Goal: Task Accomplishment & Management: Manage account settings

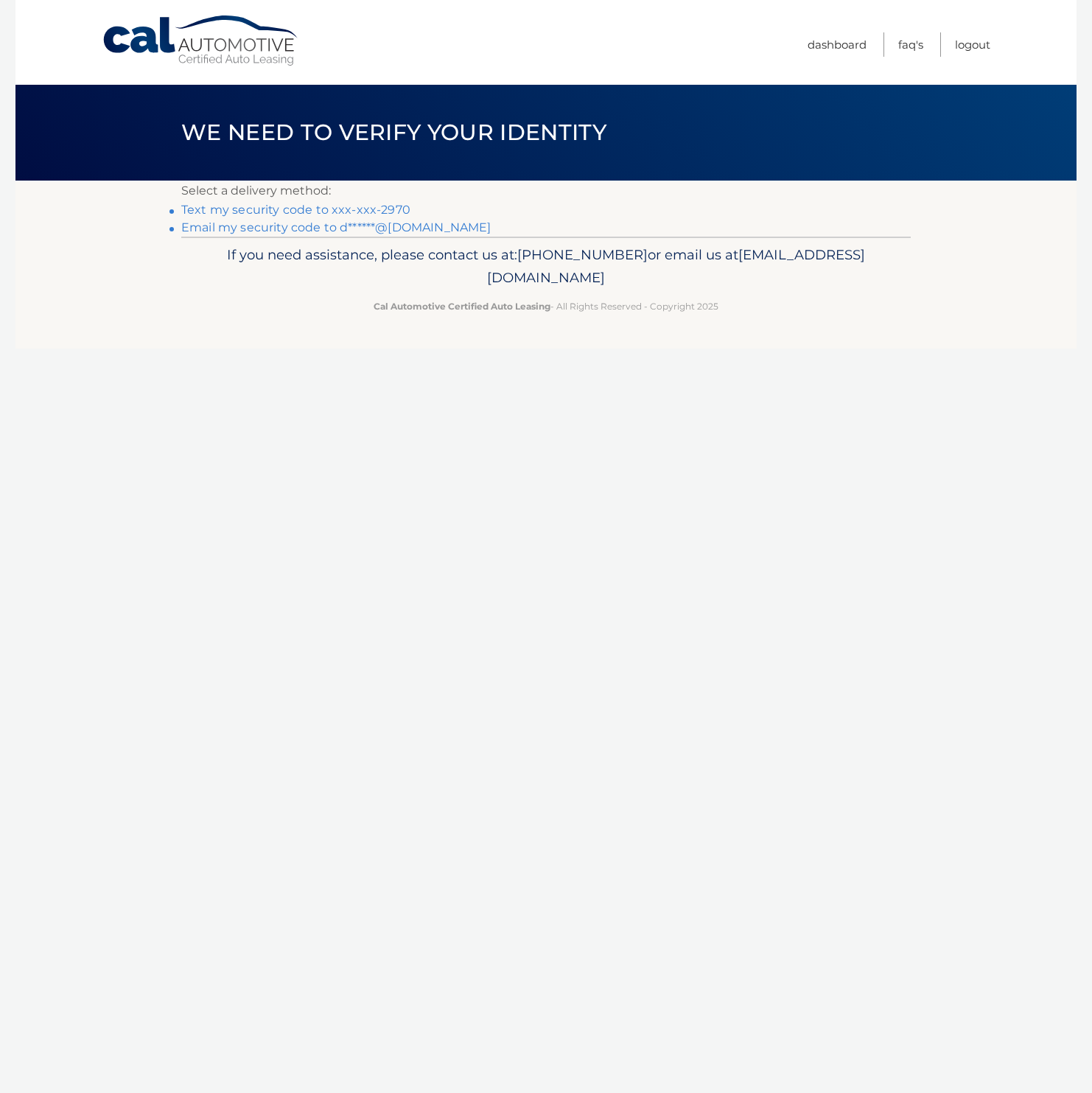
click at [275, 205] on link "Text my security code to xxx-xxx-2970" at bounding box center [296, 210] width 229 height 14
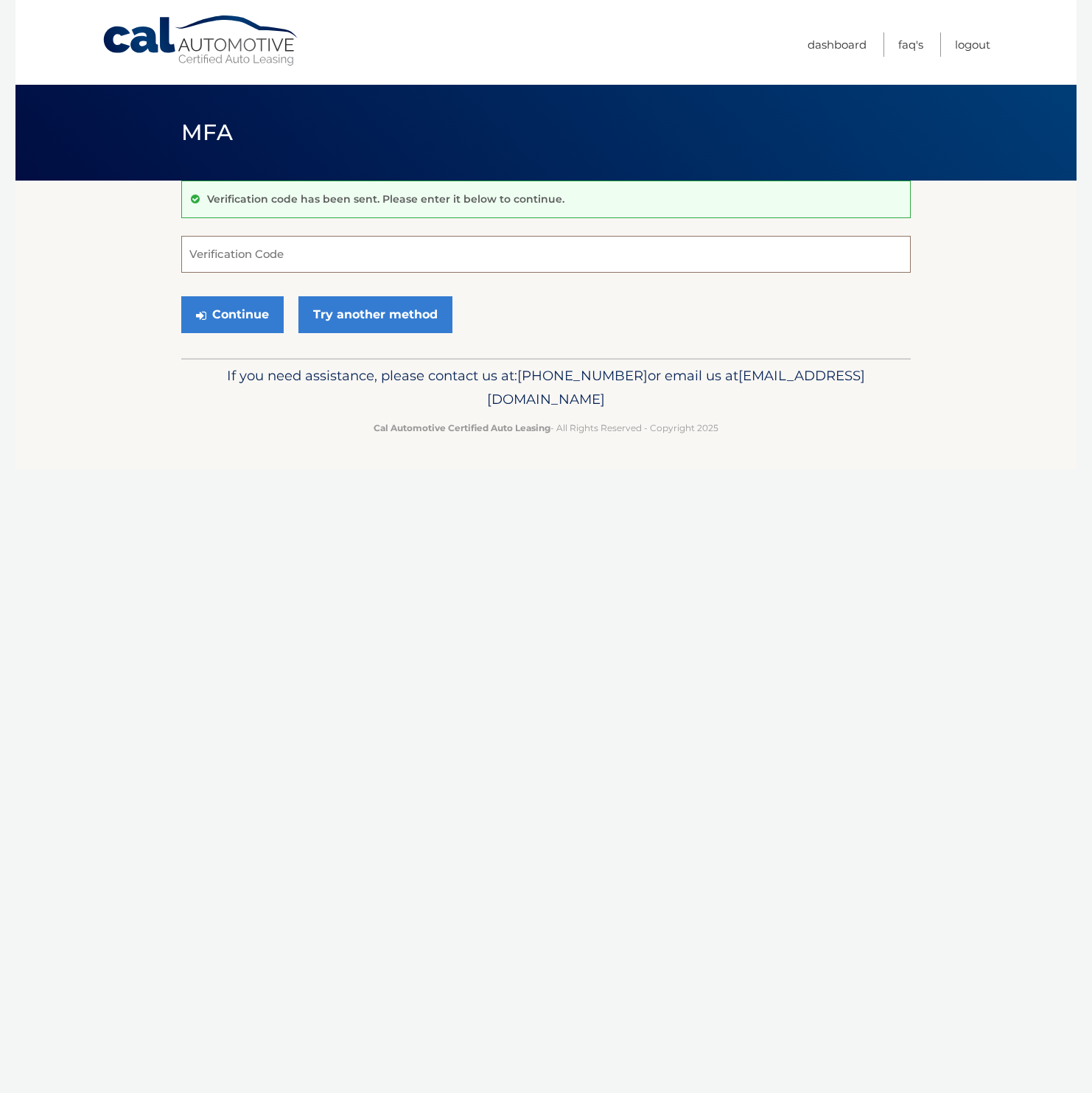
click at [263, 250] on input "Verification Code" at bounding box center [546, 254] width 730 height 37
type input "766799"
click at [243, 321] on button "Continue" at bounding box center [233, 315] width 103 height 37
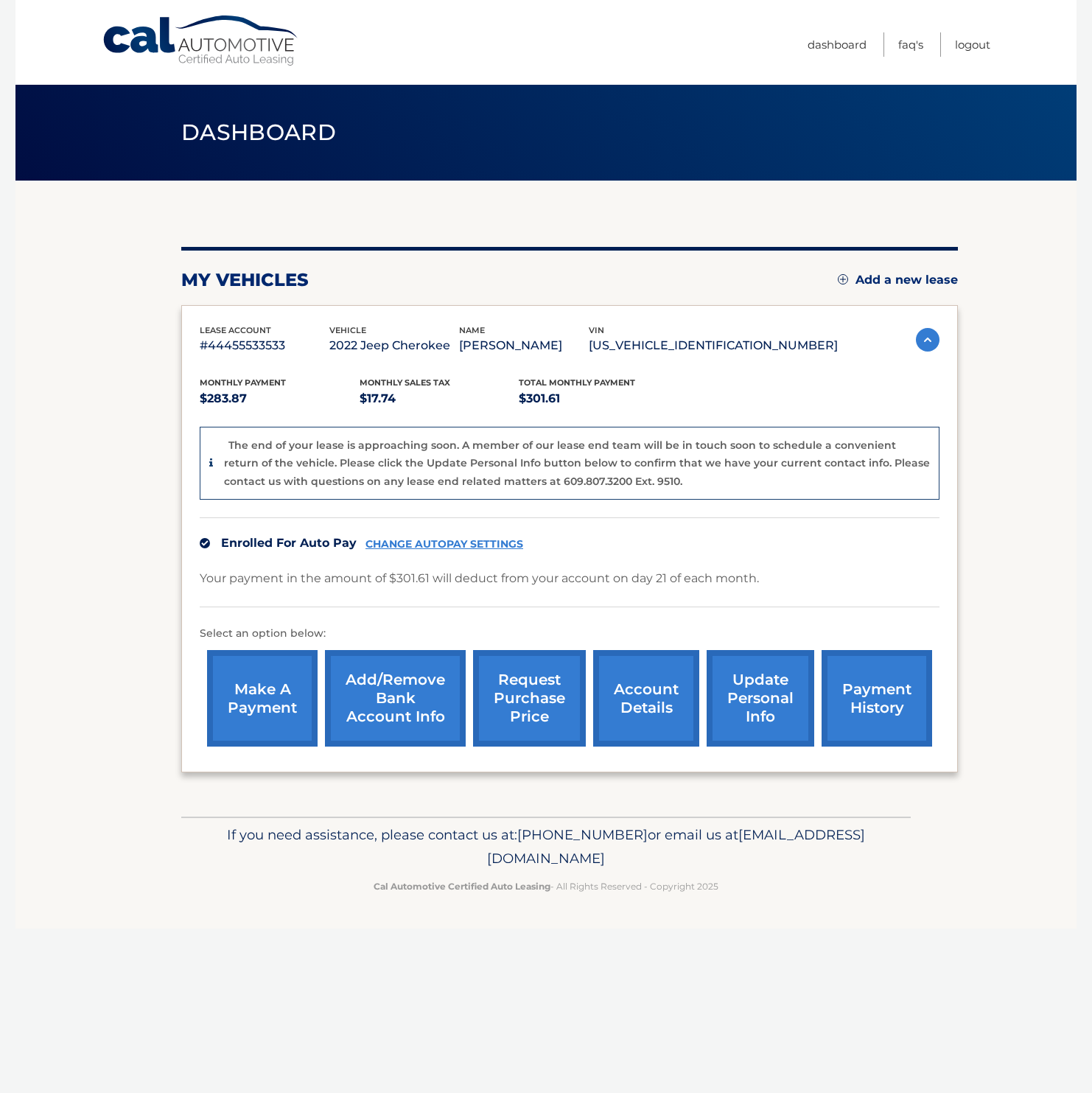
click at [667, 705] on link "account details" at bounding box center [646, 698] width 106 height 96
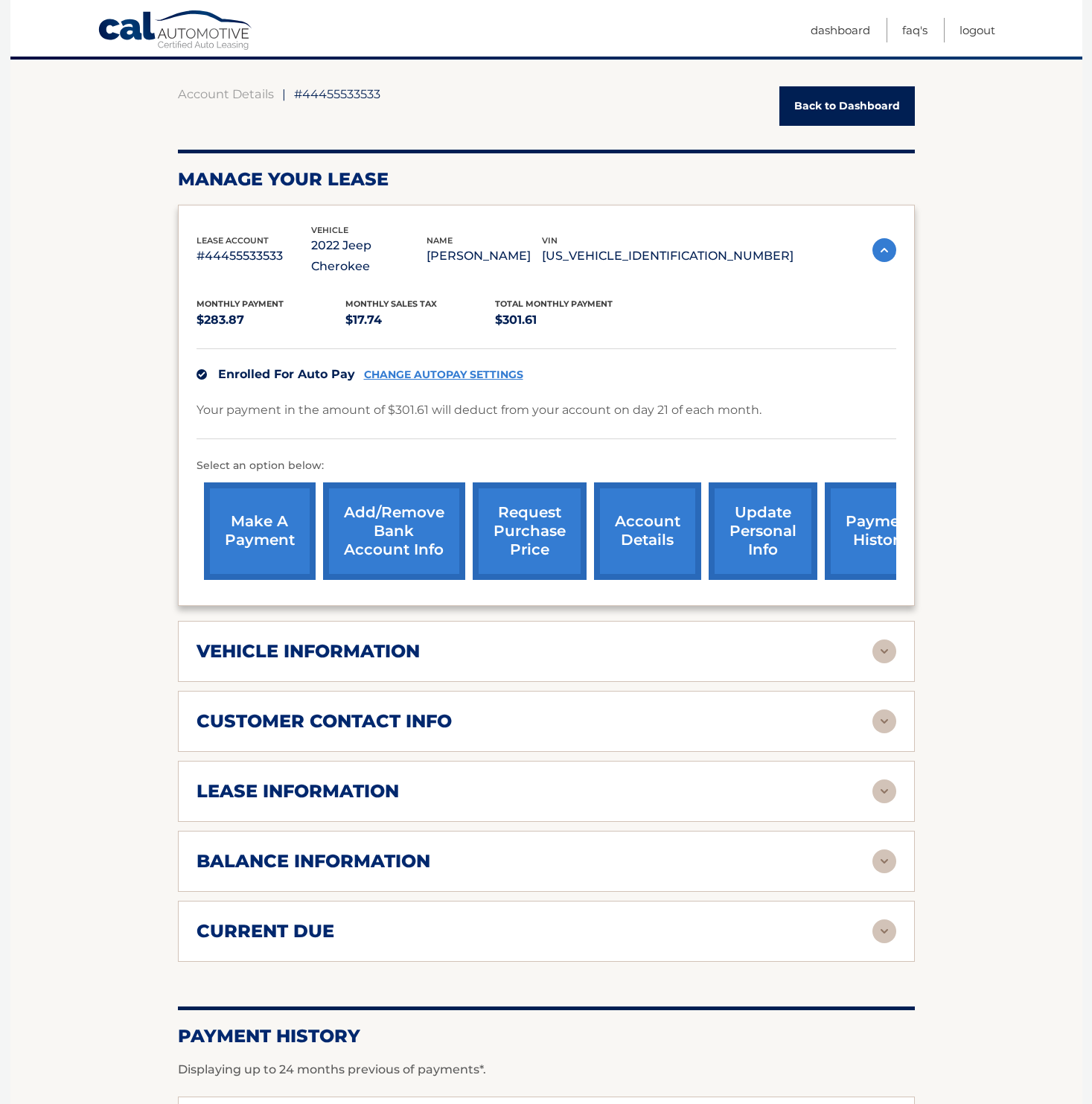
scroll to position [358, 0]
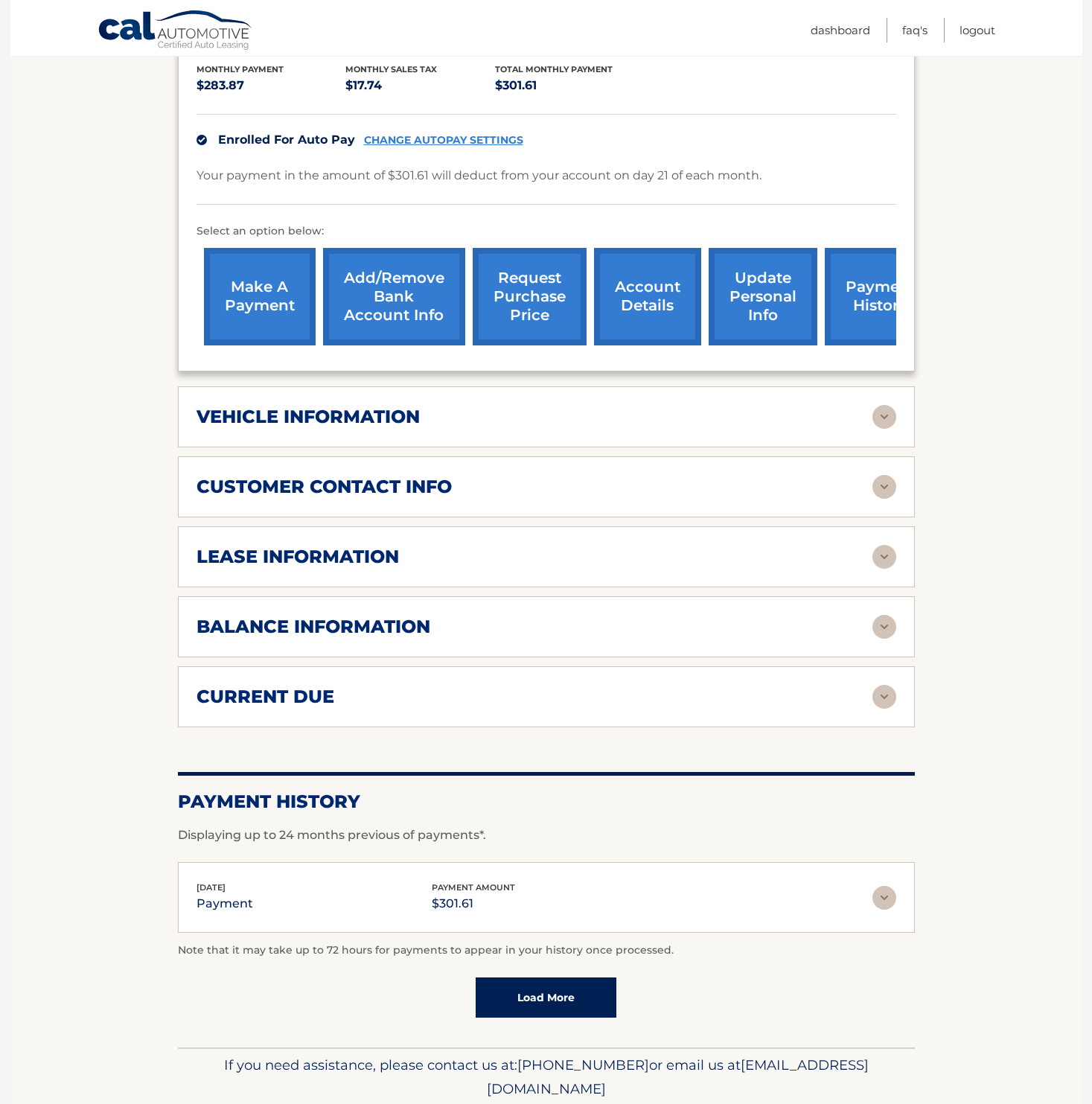
click at [887, 545] on img at bounding box center [884, 556] width 23 height 23
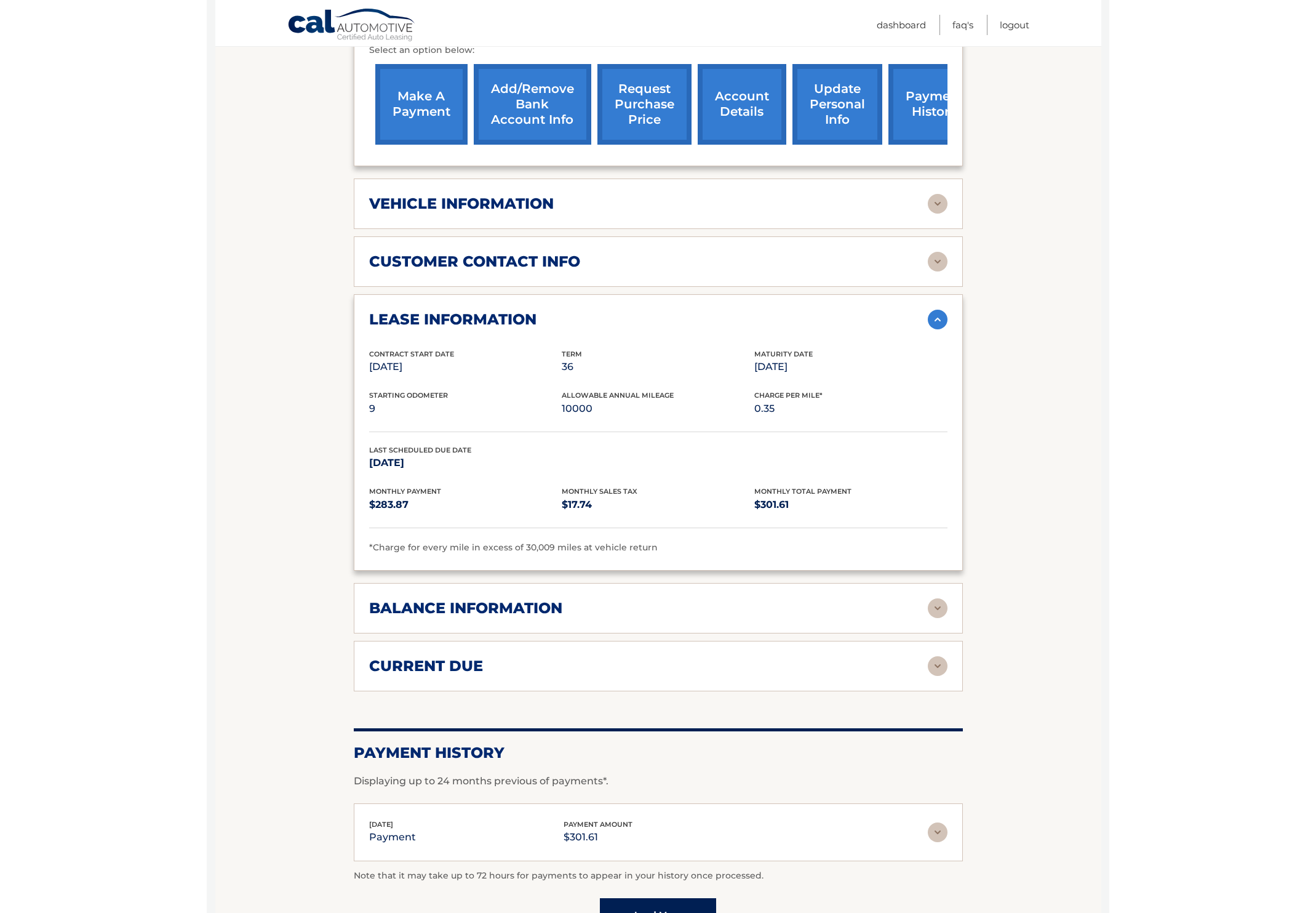
scroll to position [110, 0]
